Goal: Task Accomplishment & Management: Manage account settings

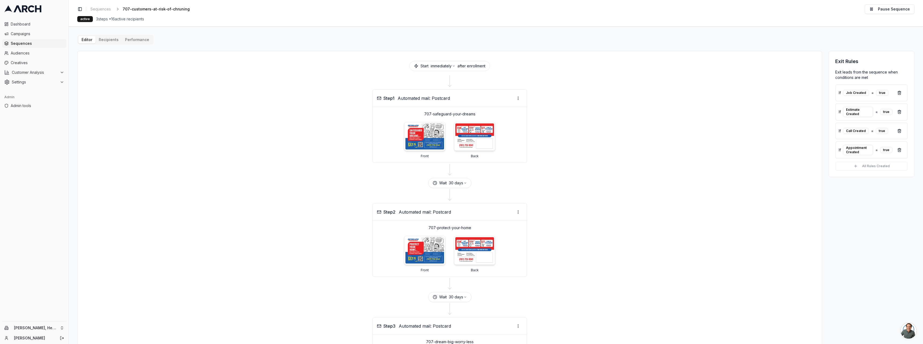
click at [113, 40] on div "Editor Recipients Performance Start immediately after enrollment Step 1 Automat…" at bounding box center [495, 233] width 837 height 397
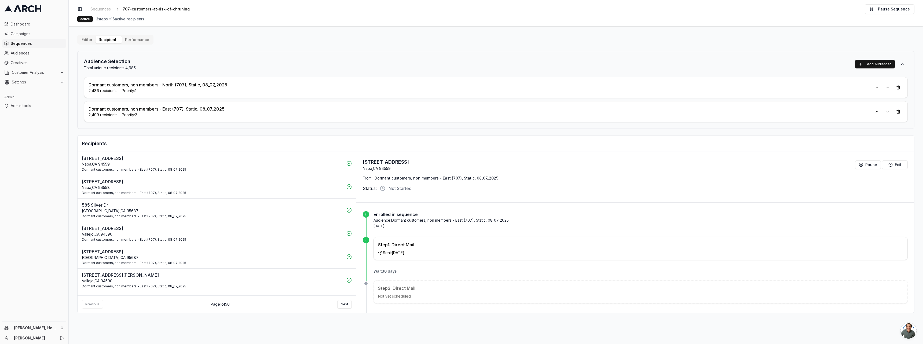
click at [237, 192] on p "Dormant customers, non members - East (707), Static, 08_07_2025" at bounding box center [212, 193] width 261 height 4
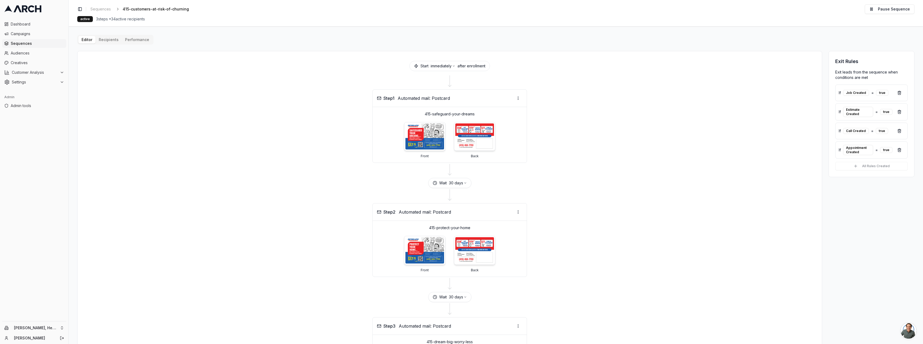
click at [116, 42] on div "Editor Recipients Performance Start immediately after enrollment Step 1 Automat…" at bounding box center [495, 233] width 837 height 397
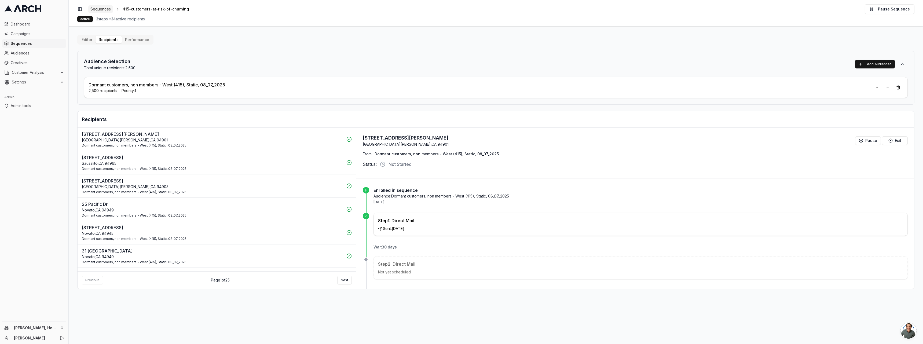
click at [105, 10] on span "Sequences" at bounding box center [100, 8] width 20 height 5
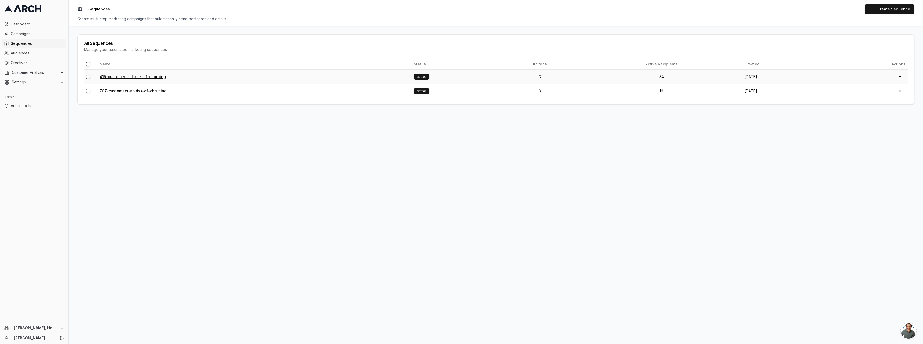
click at [141, 76] on link "415-customers-at-risk-of-churning" at bounding box center [133, 76] width 66 height 5
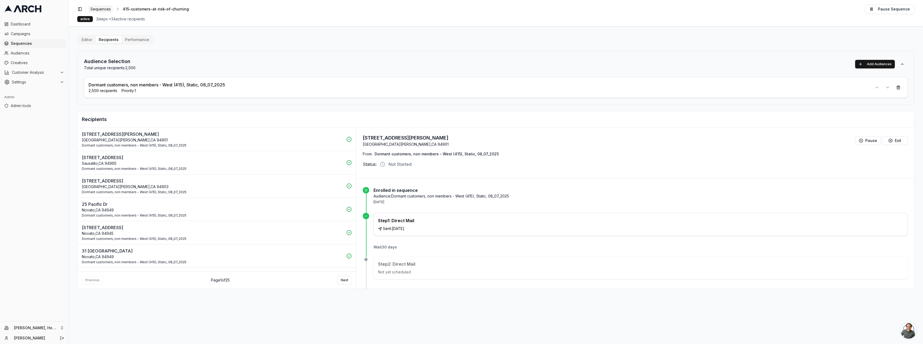
click at [109, 8] on span "Sequences" at bounding box center [100, 8] width 20 height 5
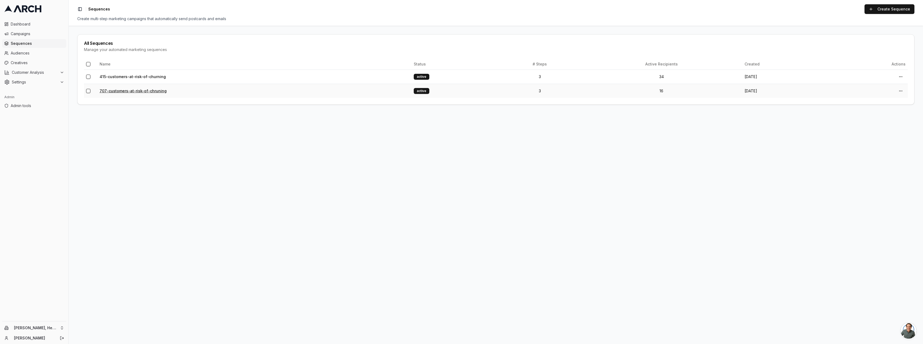
click at [131, 93] on link "707-customers-at-risk-of-chruning" at bounding box center [133, 91] width 67 height 5
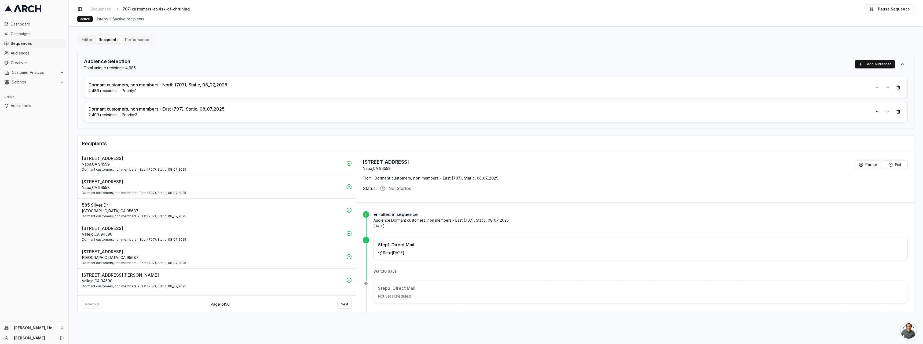
click at [92, 91] on span "2,486 recipients" at bounding box center [103, 90] width 29 height 5
click at [308, 129] on div "Audience Selection Total unique recipients: 4,985 Add Audiences Dormant custome…" at bounding box center [495, 182] width 837 height 262
click at [29, 83] on span "Settings" at bounding box center [35, 81] width 46 height 5
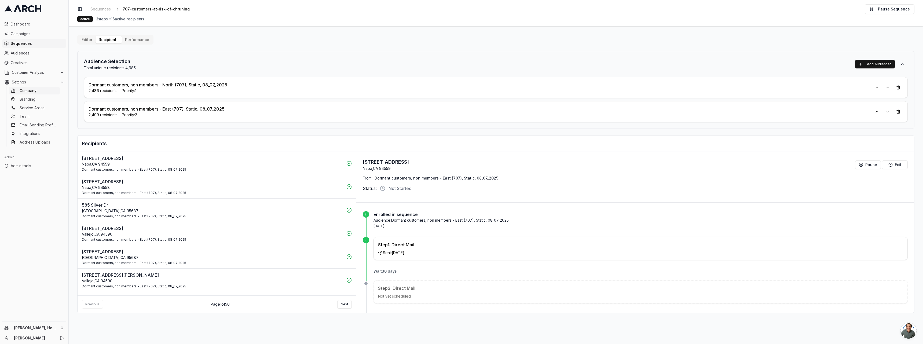
click at [33, 92] on span "Company" at bounding box center [28, 90] width 17 height 5
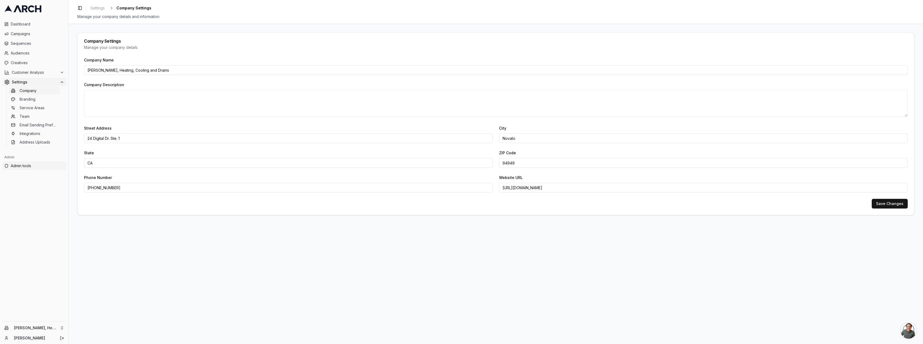
click at [34, 162] on link "Admin tools" at bounding box center [34, 165] width 64 height 9
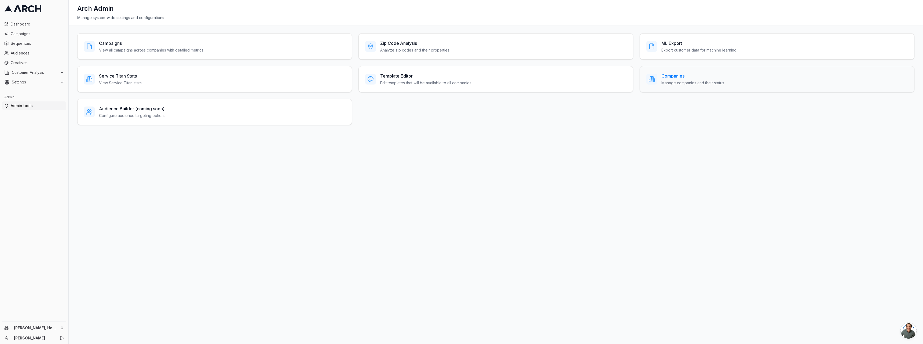
click at [742, 83] on div "Companies Manage companies and their status" at bounding box center [776, 79] width 261 height 13
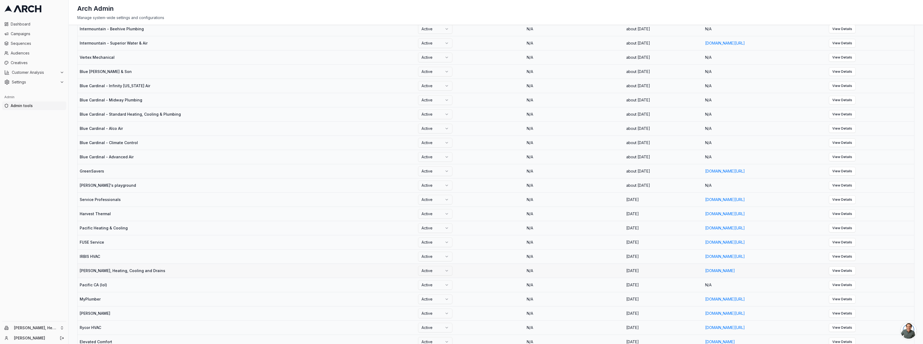
scroll to position [155, 0]
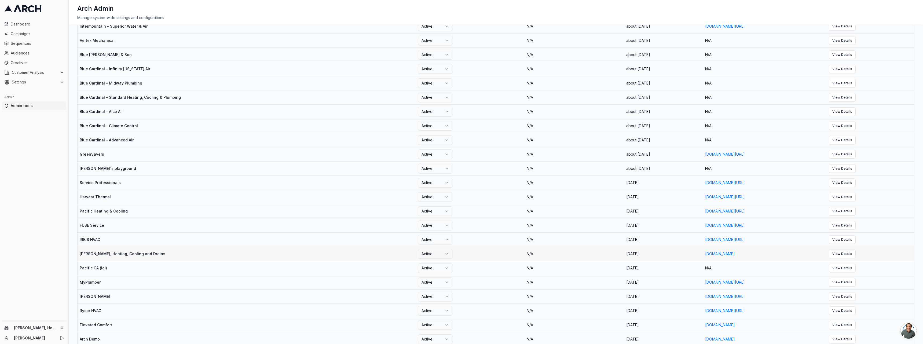
click at [883, 248] on td "View Details" at bounding box center [869, 253] width 87 height 14
click at [855, 255] on link "View Details" at bounding box center [842, 253] width 27 height 9
